Goal: Information Seeking & Learning: Learn about a topic

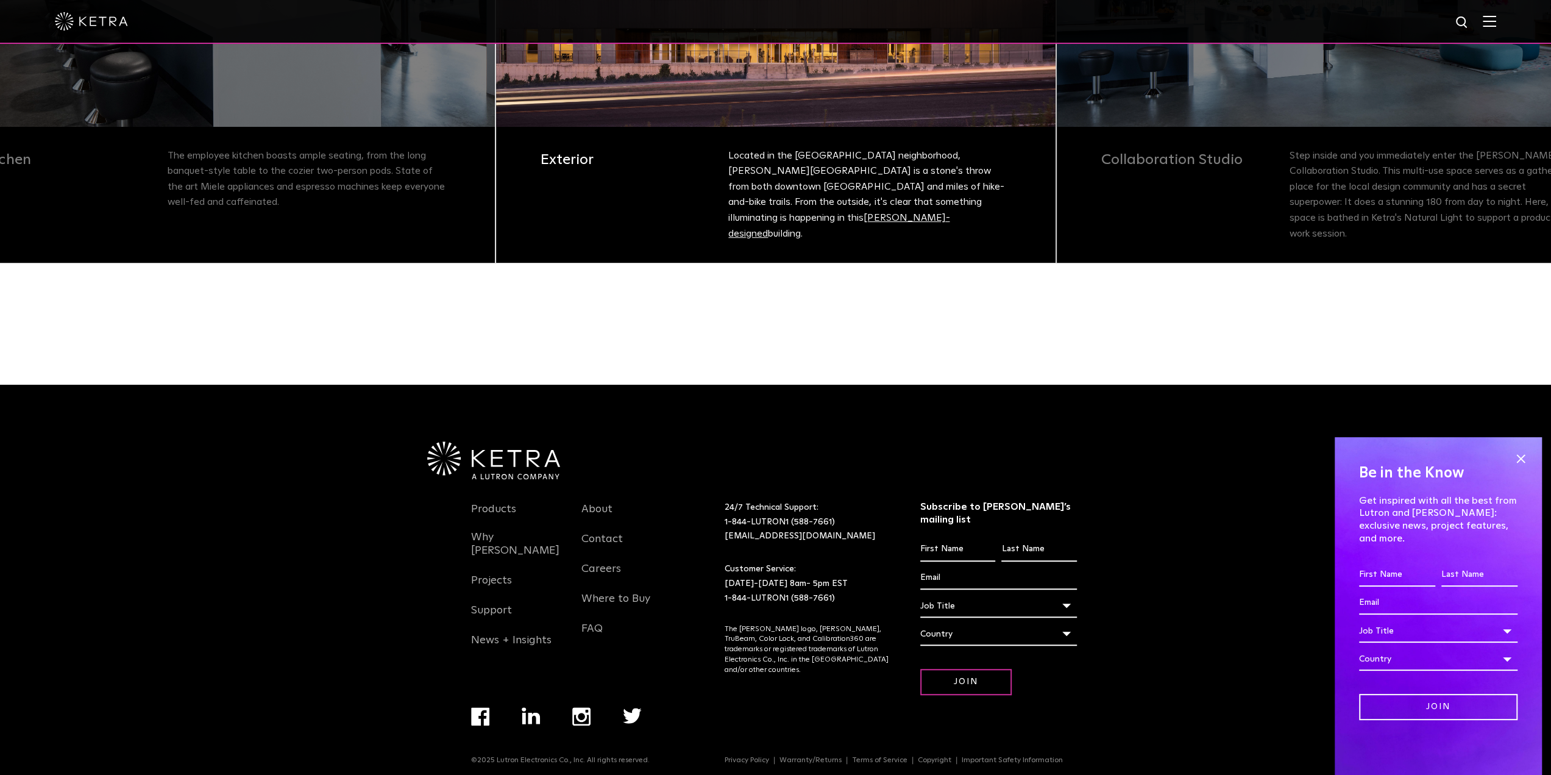
scroll to position [560, 0]
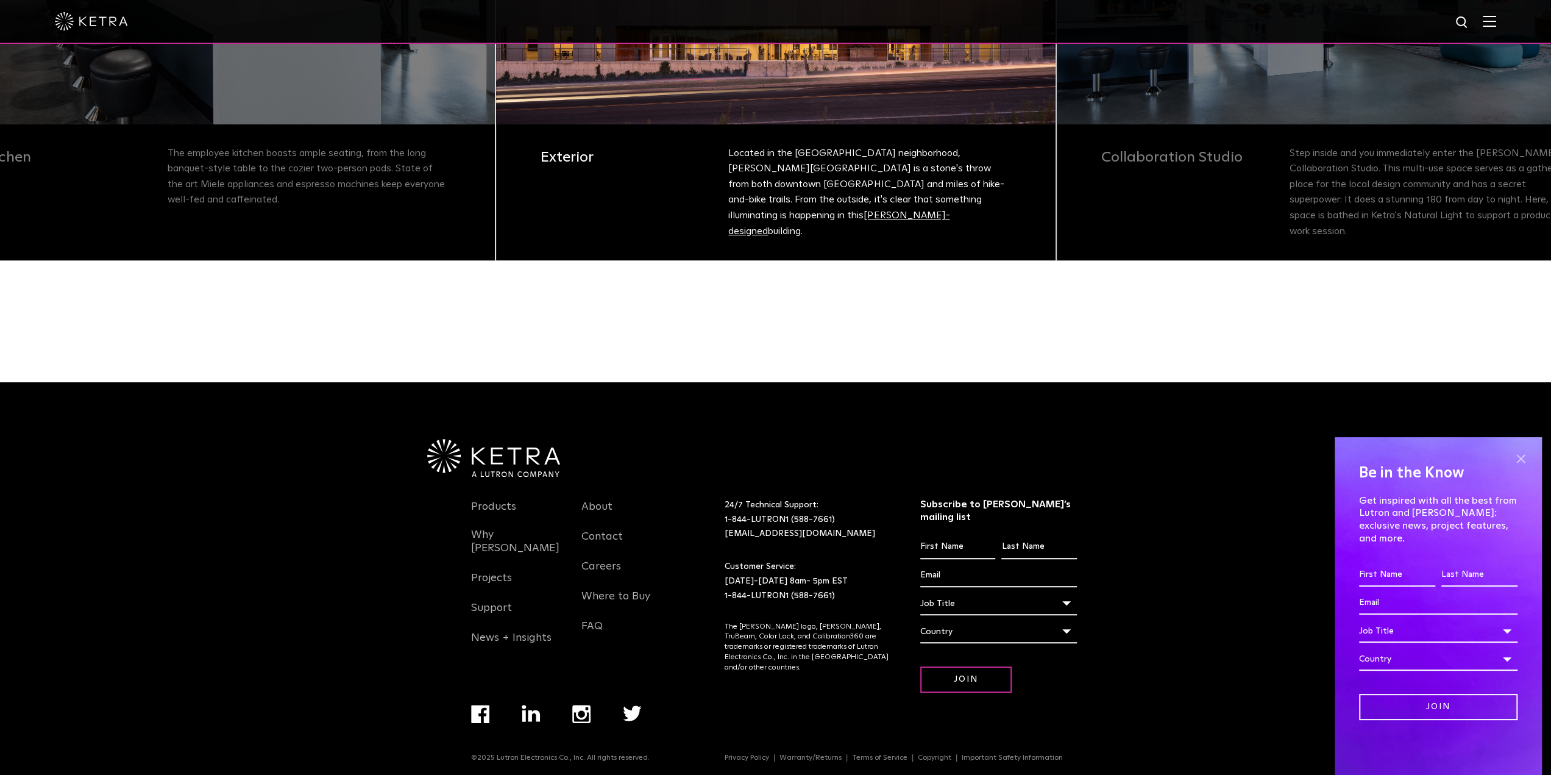
click at [1520, 468] on span at bounding box center [1521, 458] width 18 height 18
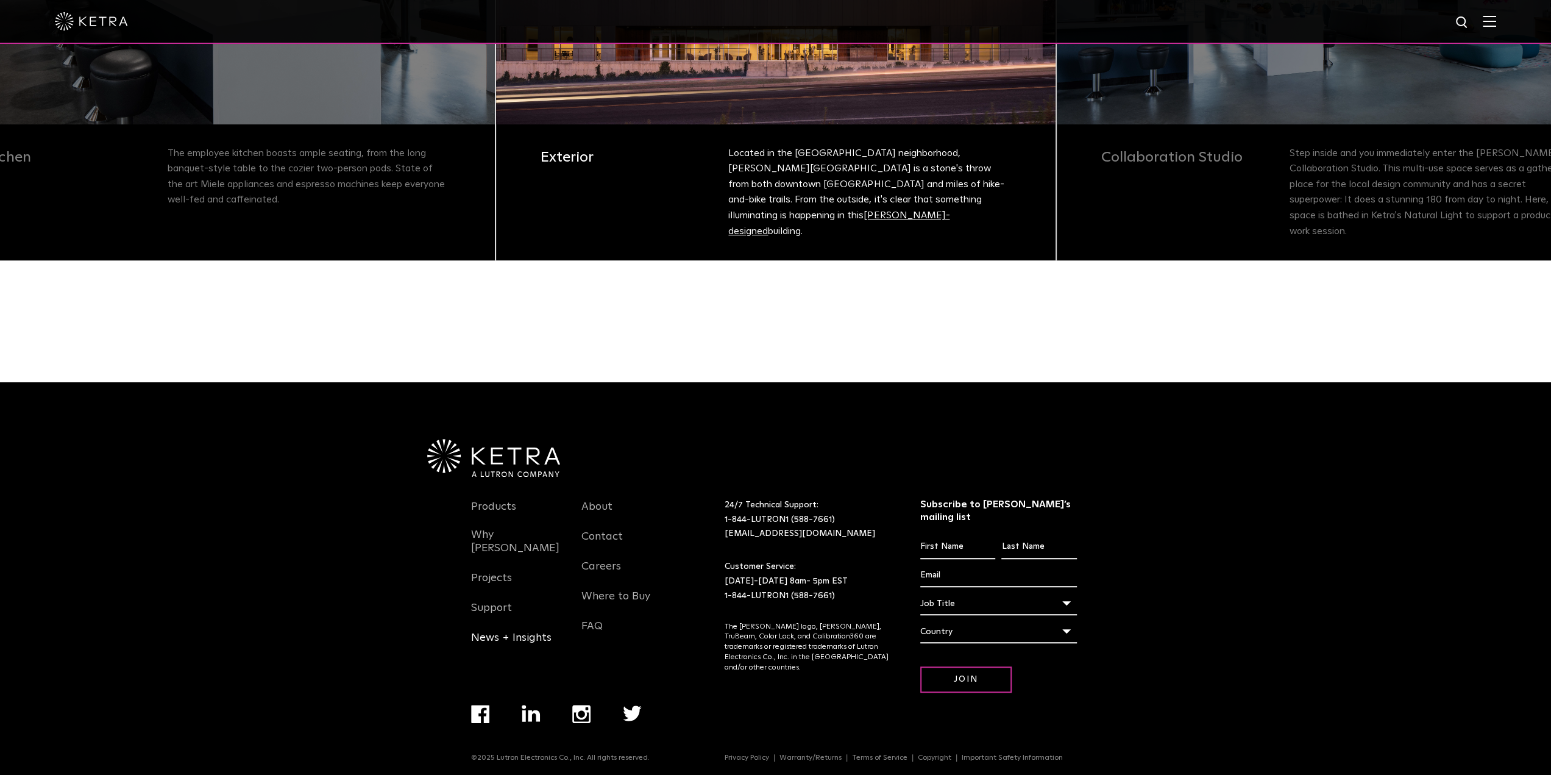
click at [541, 631] on link "News + Insights" at bounding box center [511, 645] width 80 height 28
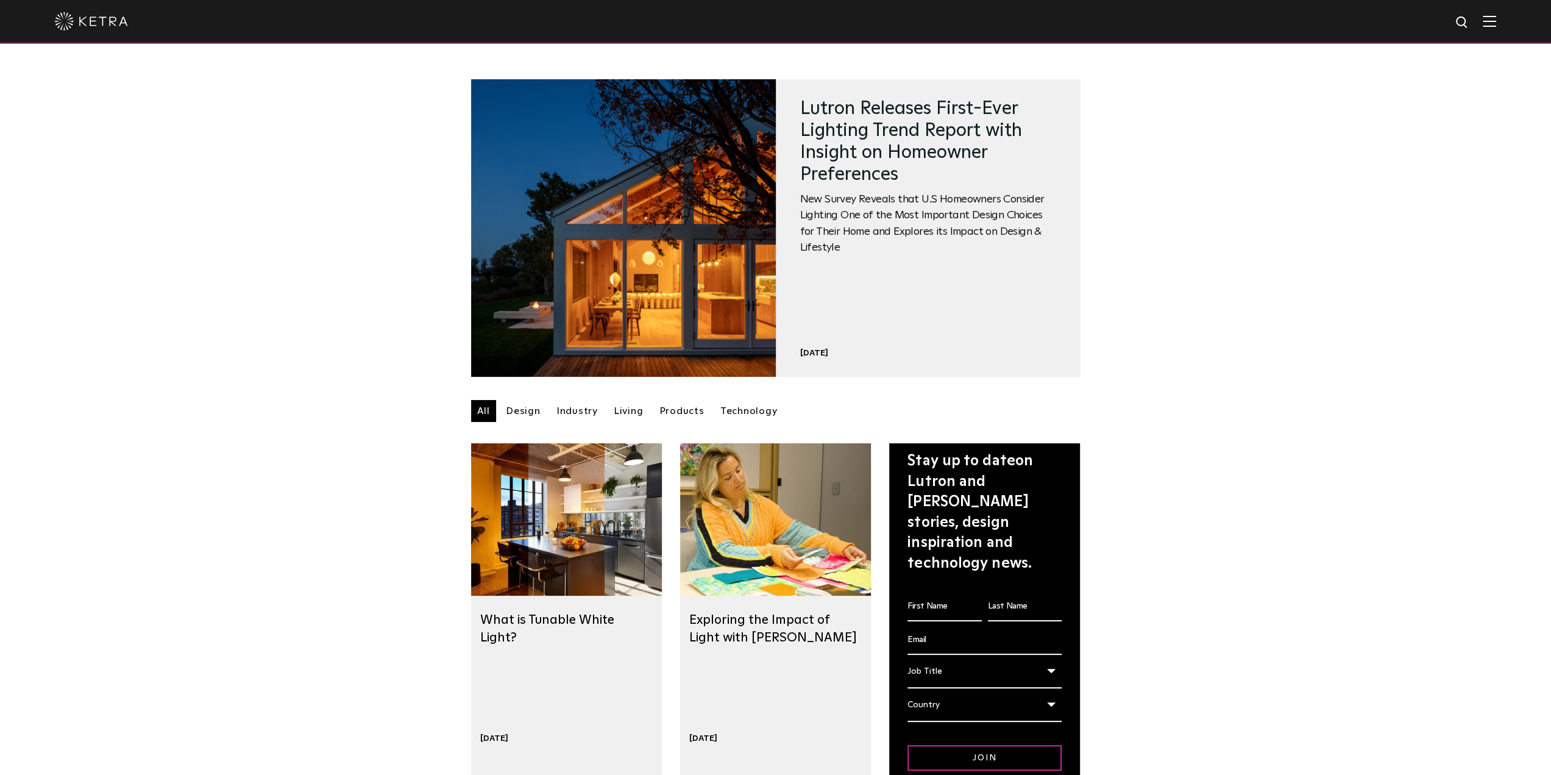
click at [563, 415] on link "Industry" at bounding box center [577, 411] width 54 height 22
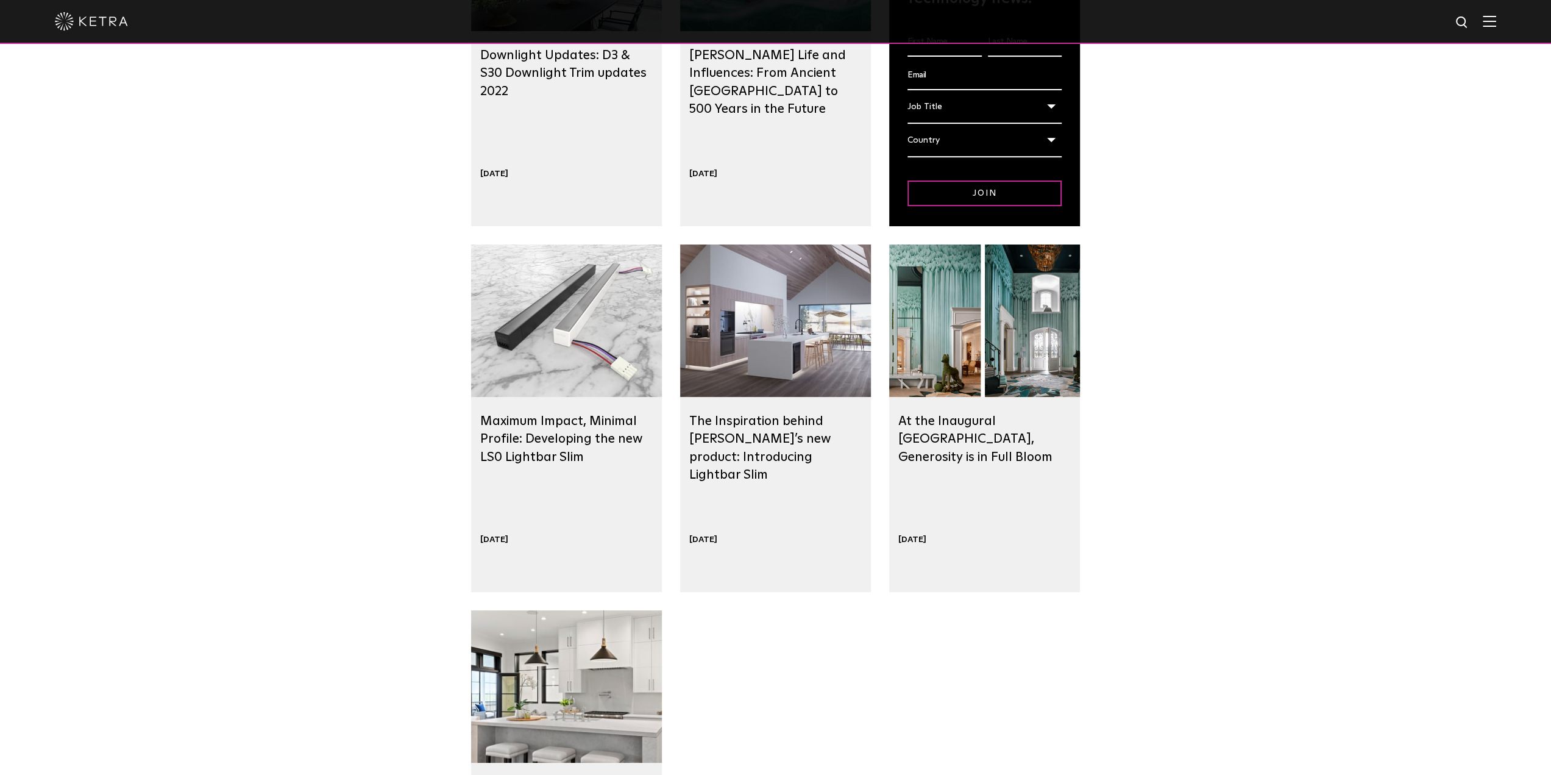
scroll to position [549, 0]
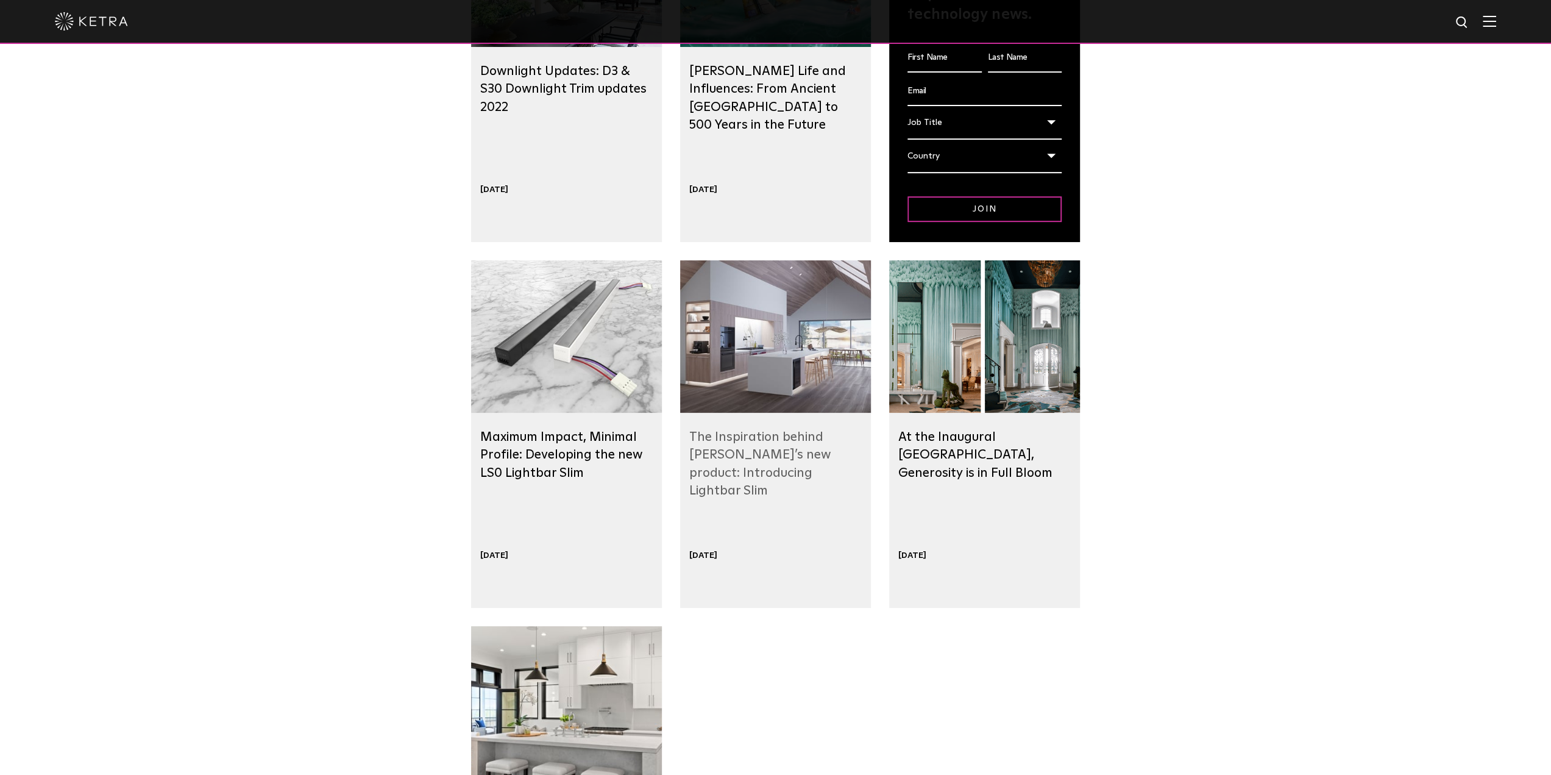
click at [772, 461] on link "The Inspiration behind [PERSON_NAME]’s new product: Introducing Lightbar Slim" at bounding box center [759, 463] width 141 height 66
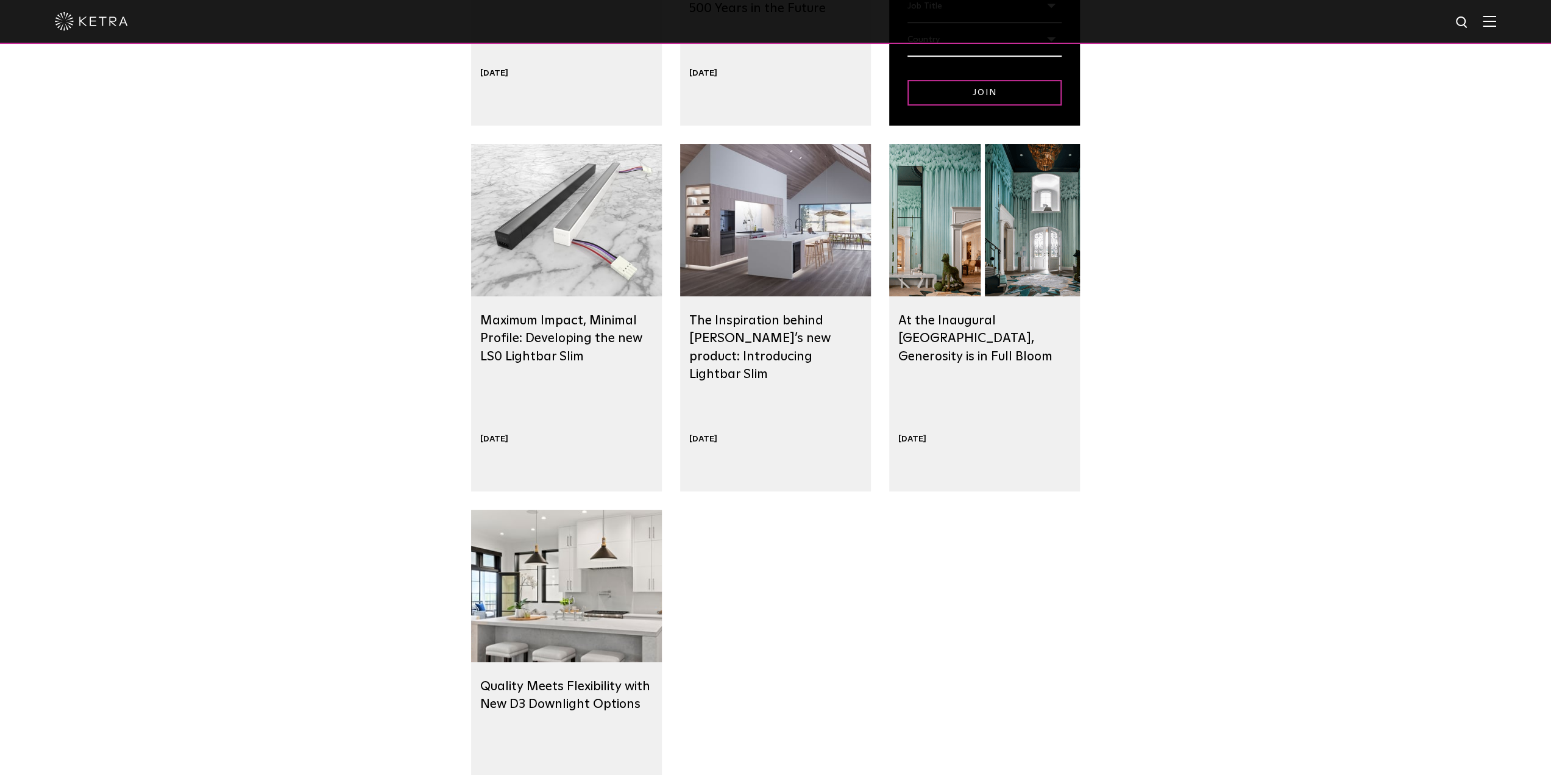
scroll to position [670, 0]
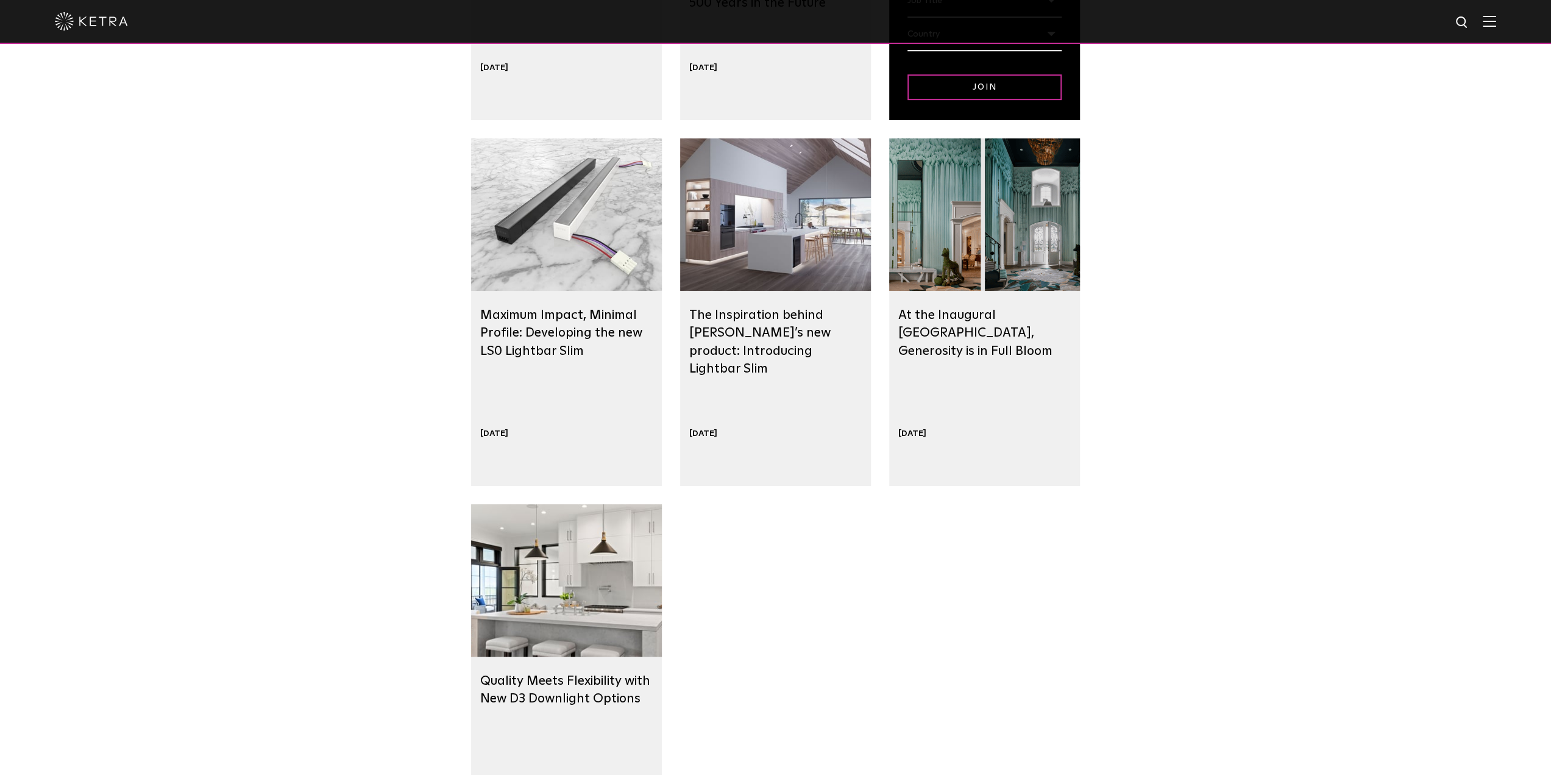
click at [962, 198] on div at bounding box center [984, 214] width 191 height 152
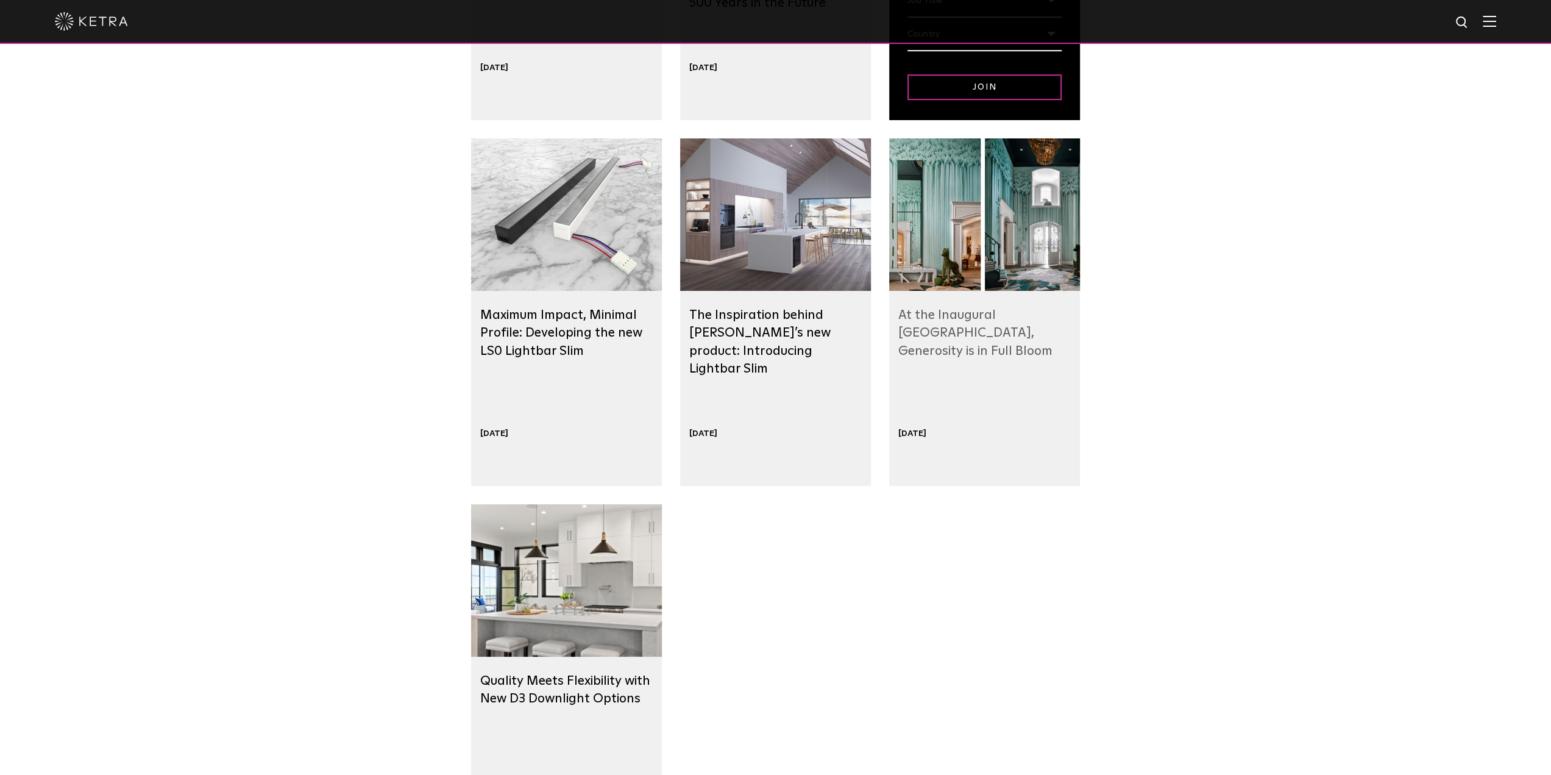
click at [985, 328] on link "At the Inaugural [GEOGRAPHIC_DATA], Generosity is in Full Bloom" at bounding box center [975, 332] width 154 height 49
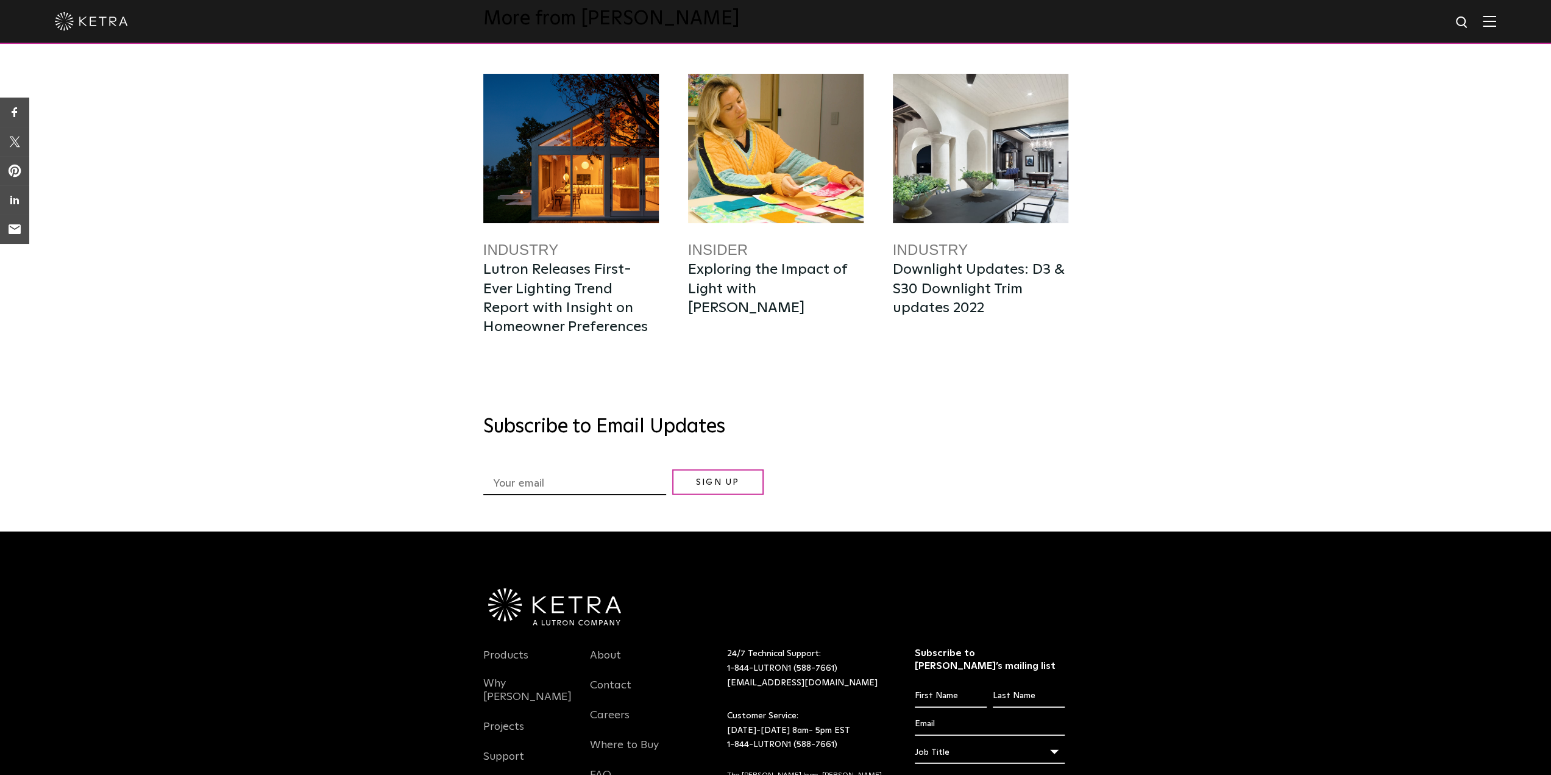
scroll to position [2681, 0]
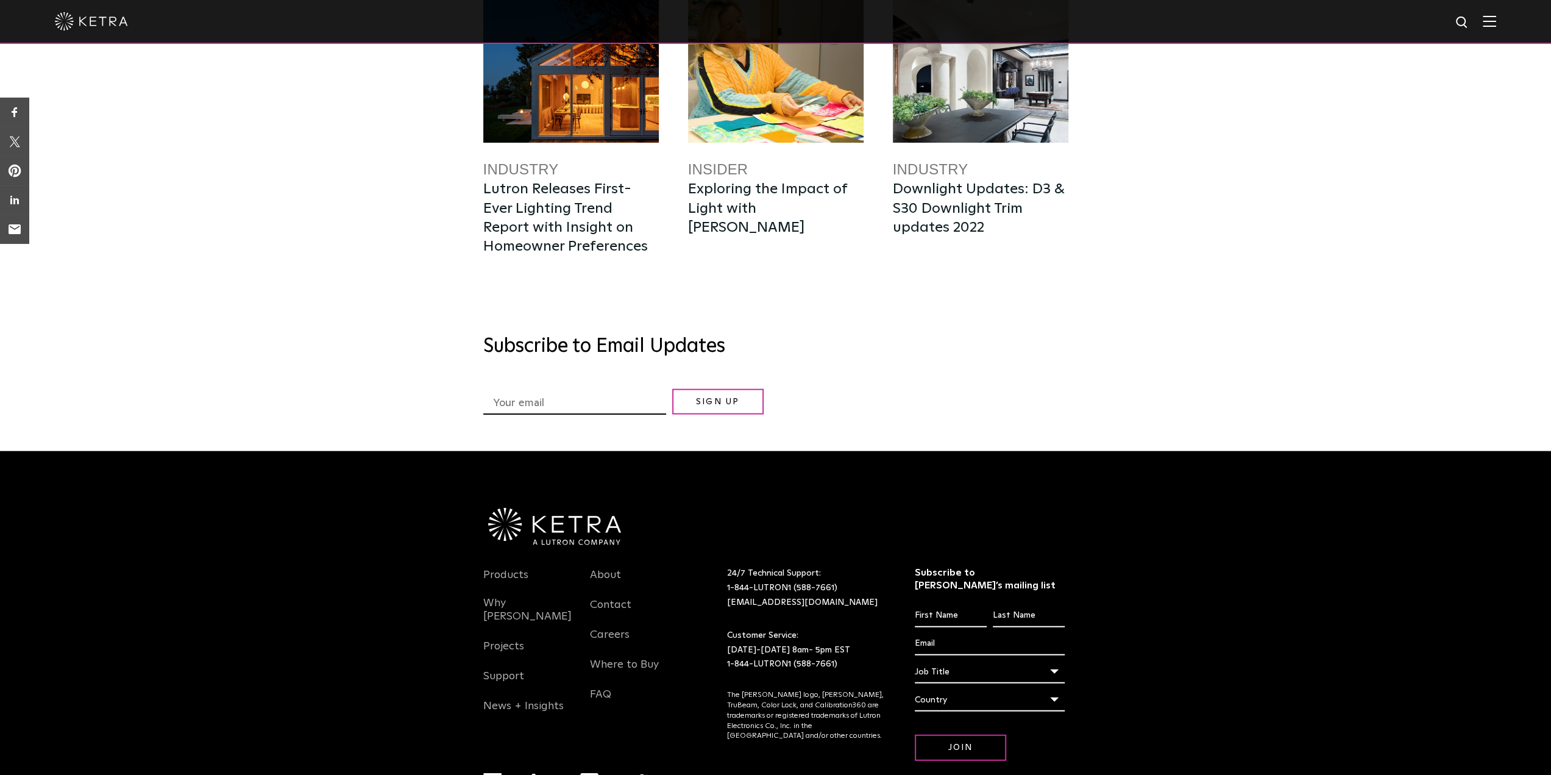
click at [576, 773] on li "Navigation Menu" at bounding box center [556, 782] width 49 height 18
click at [589, 773] on img "Navigation Menu" at bounding box center [589, 782] width 18 height 18
